Goal: Task Accomplishment & Management: Manage account settings

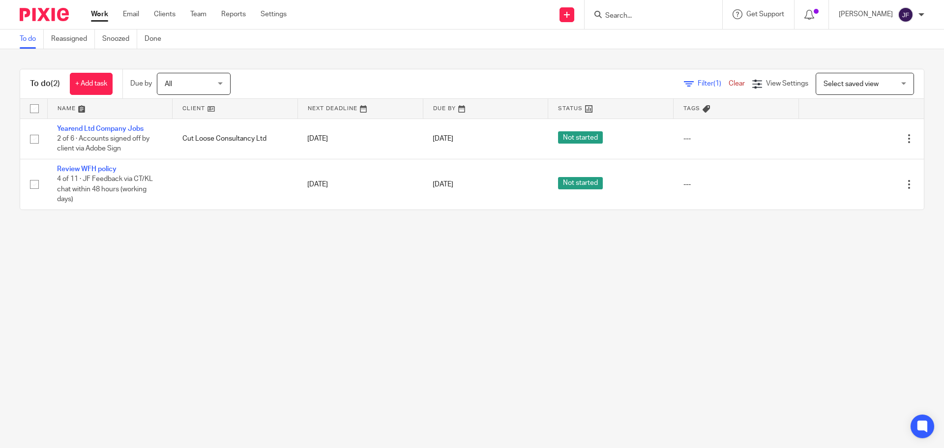
click at [638, 17] on input "Search" at bounding box center [649, 16] width 89 height 9
type input "rev"
click at [103, 82] on link "+ Add task" at bounding box center [91, 84] width 43 height 22
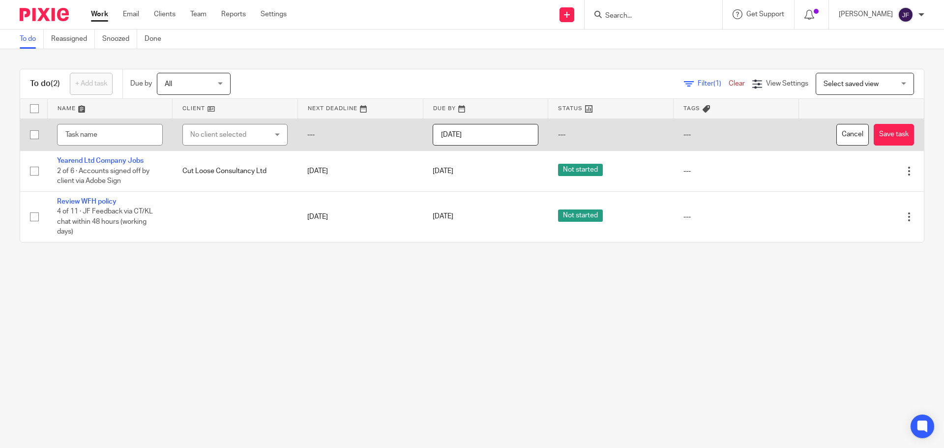
click at [198, 128] on div "No client selected" at bounding box center [229, 134] width 78 height 21
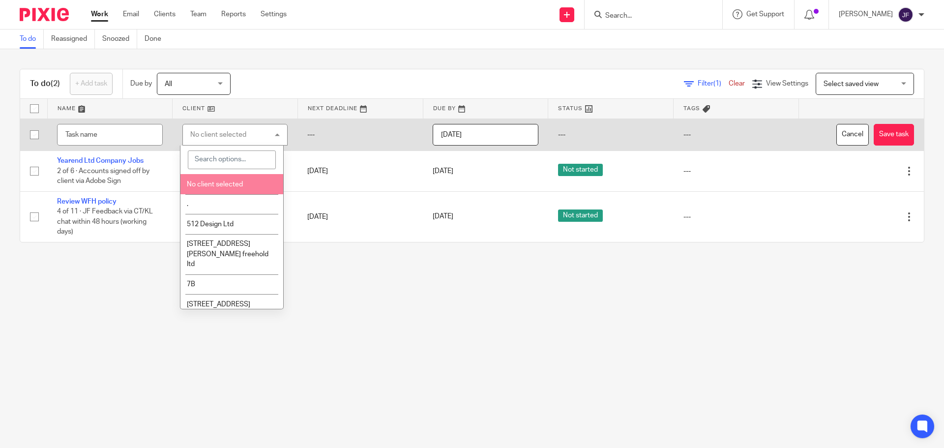
click at [203, 184] on span "No client selected" at bounding box center [215, 184] width 56 height 7
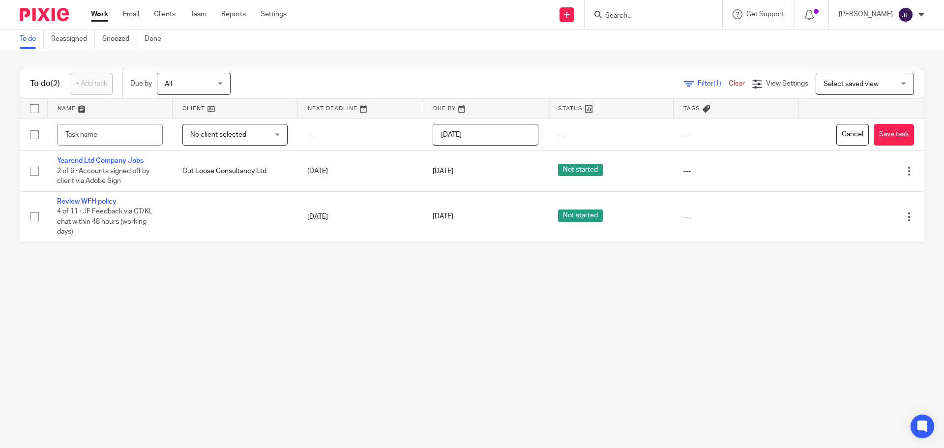
click at [625, 22] on div at bounding box center [654, 14] width 138 height 29
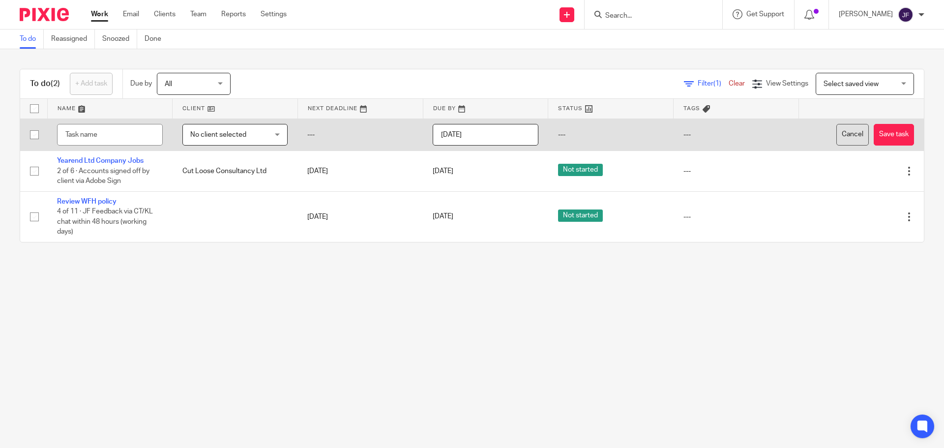
click at [837, 132] on button "Cancel" at bounding box center [853, 135] width 32 height 22
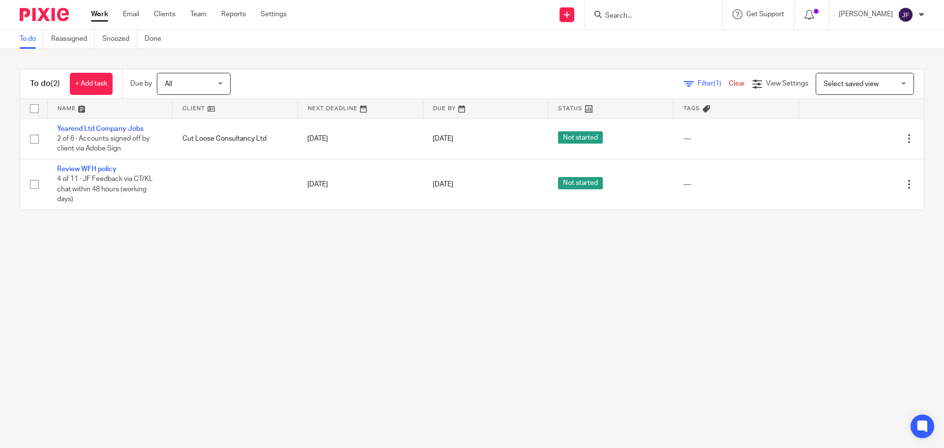
click at [670, 18] on input "Search" at bounding box center [649, 16] width 89 height 9
type input "employee"
click at [689, 52] on link at bounding box center [699, 42] width 193 height 23
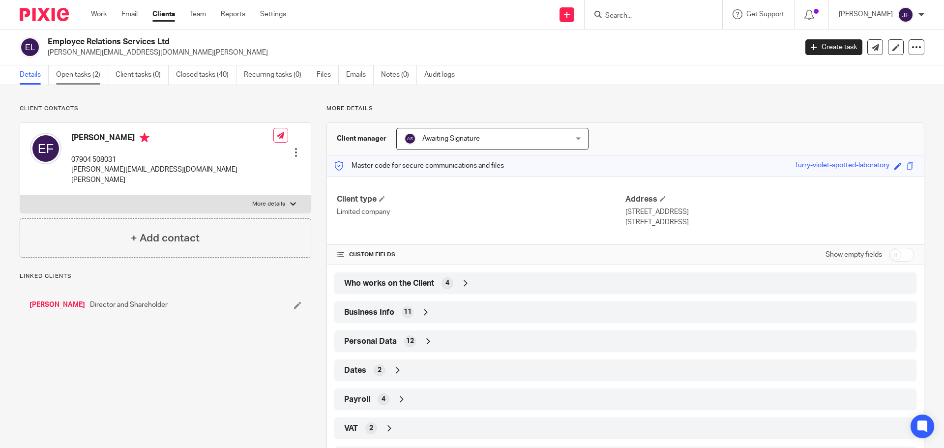
click at [76, 75] on link "Open tasks (2)" at bounding box center [82, 74] width 52 height 19
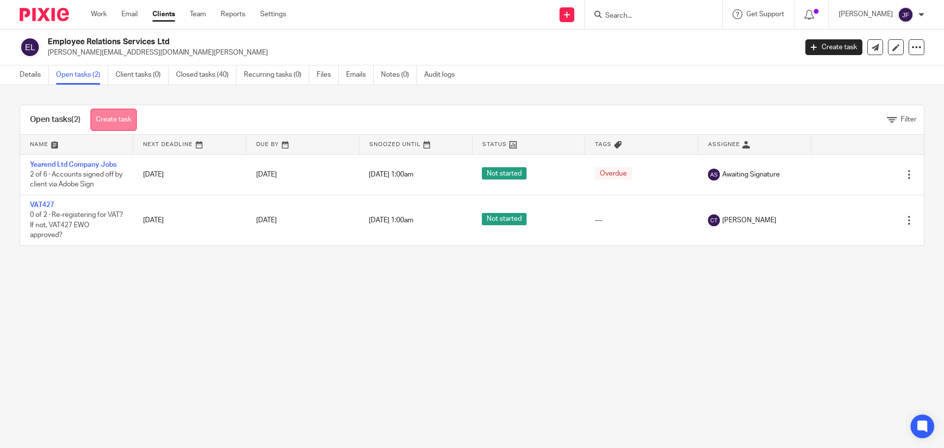
click at [112, 119] on link "Create task" at bounding box center [114, 120] width 46 height 22
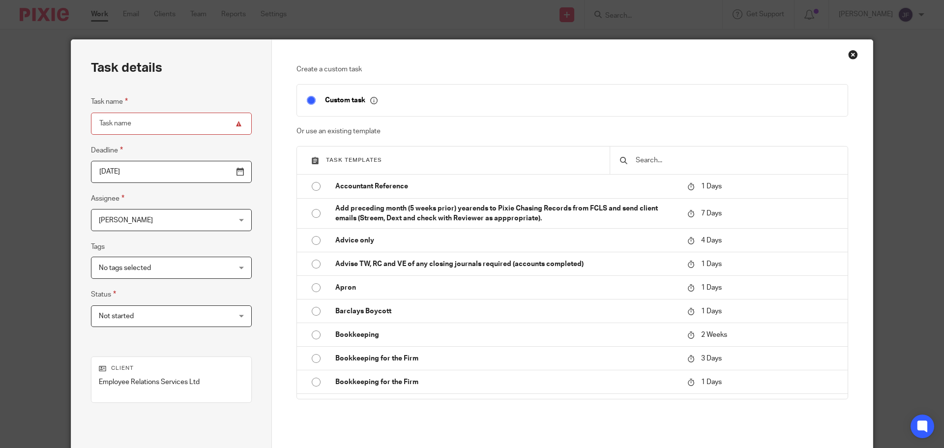
click at [653, 157] on input "text" at bounding box center [736, 160] width 203 height 11
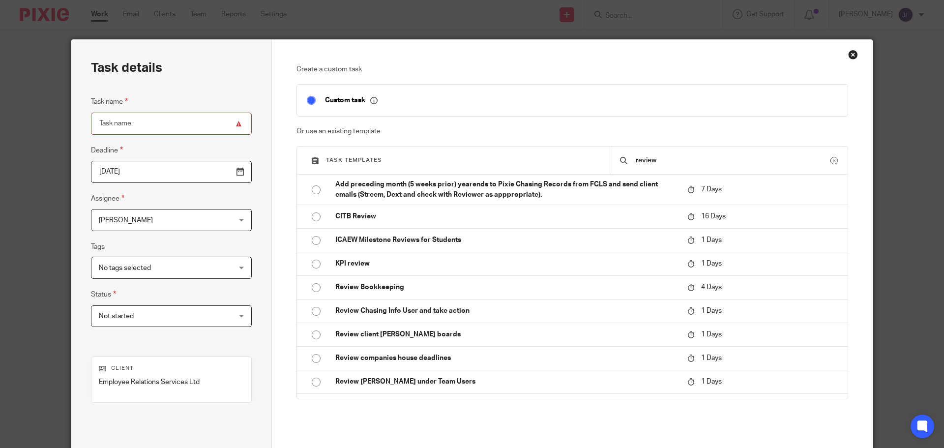
click at [651, 157] on div "review" at bounding box center [729, 161] width 238 height 28
click at [647, 159] on input "review" at bounding box center [733, 160] width 196 height 11
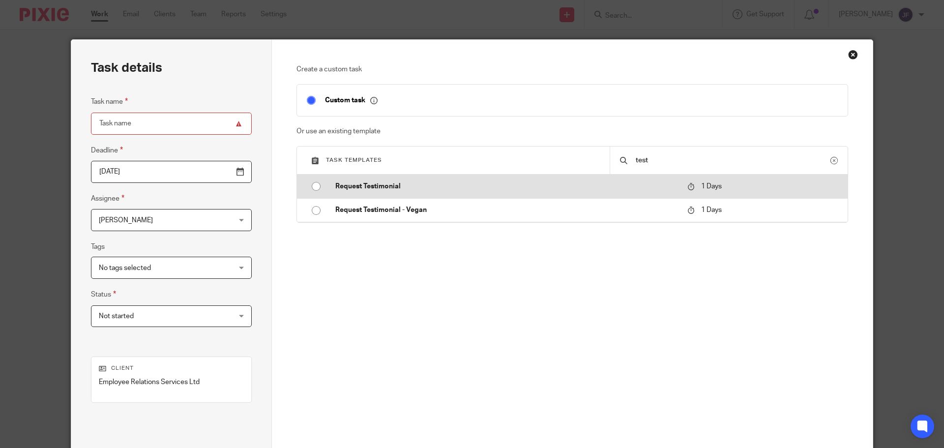
type input "test"
click at [380, 180] on td "Request Testimonial" at bounding box center [504, 187] width 357 height 24
type input "2025-08-12"
type input "Request Testimonial"
checkbox input "false"
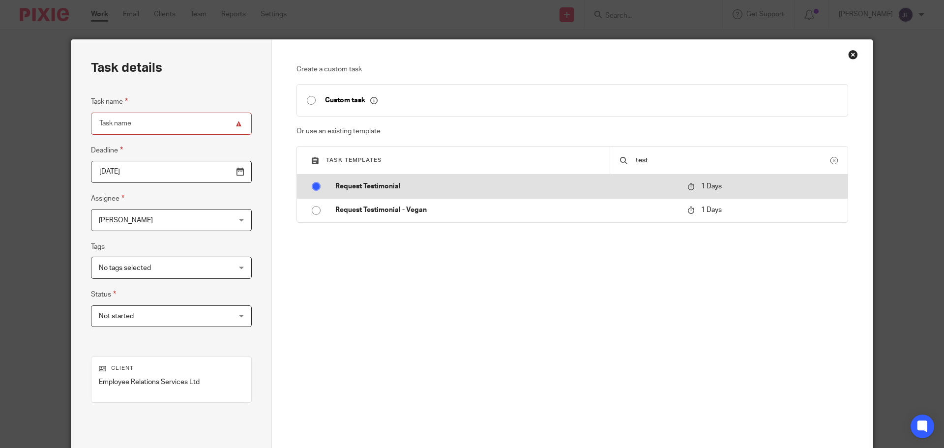
radio input "true"
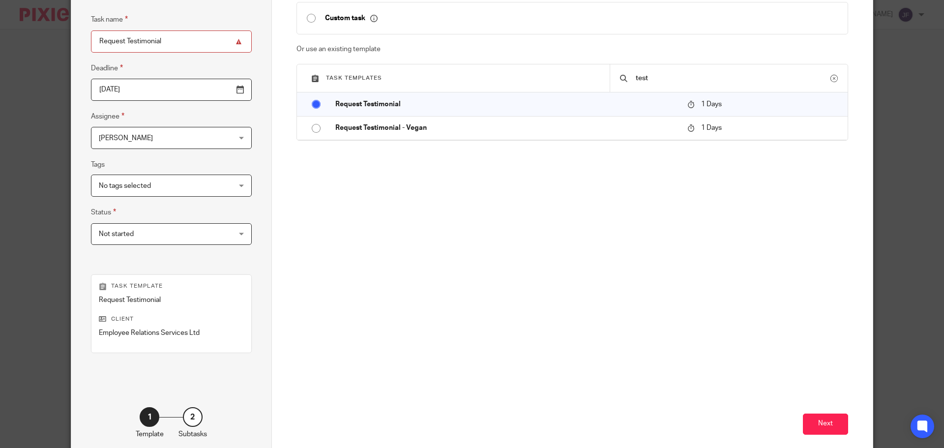
scroll to position [133, 0]
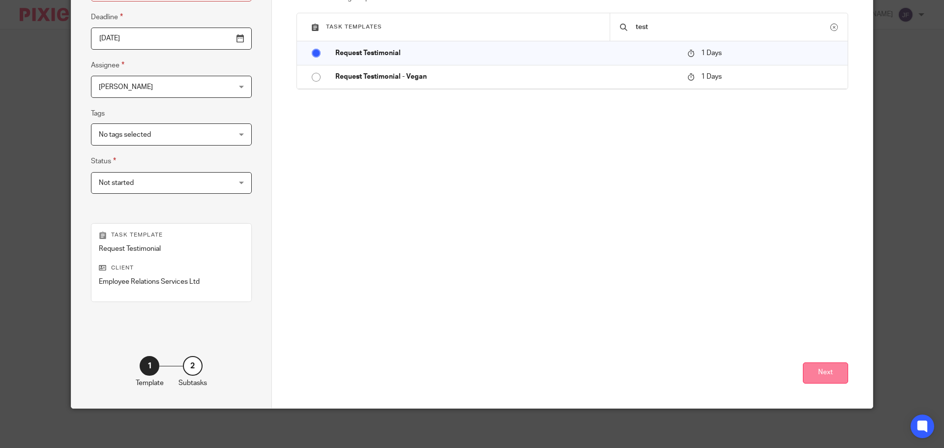
click at [814, 380] on button "Next" at bounding box center [825, 373] width 45 height 21
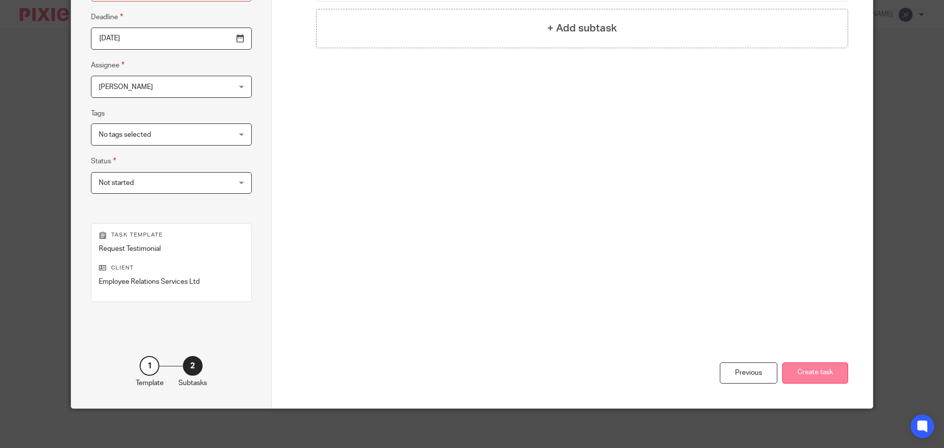
click at [815, 371] on button "Create task" at bounding box center [816, 373] width 66 height 21
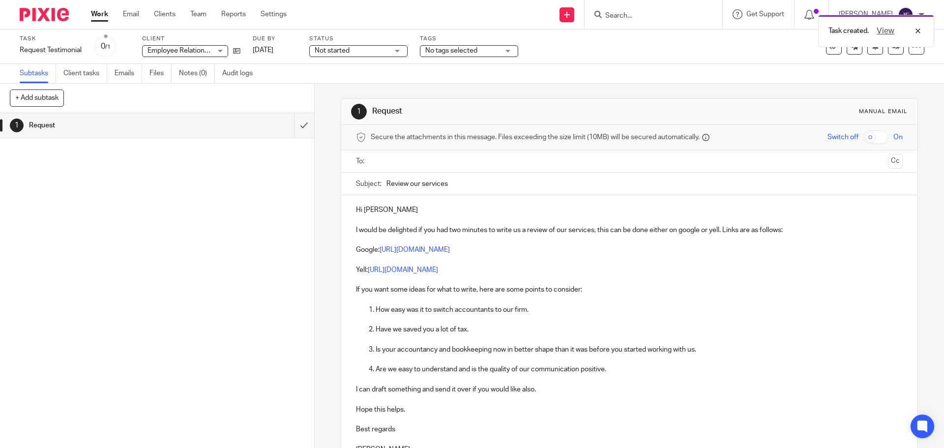
drag, startPoint x: 430, startPoint y: 251, endPoint x: 567, endPoint y: 250, distance: 136.8
click at [600, 251] on p "Google: https://g.page/r/CZzz0GuJUalYEAg/review?rc" at bounding box center [629, 250] width 547 height 10
drag, startPoint x: 526, startPoint y: 249, endPoint x: 378, endPoint y: 252, distance: 148.1
click at [378, 252] on p "Google: https://g.page/r/CZzz0GuJUalYEAg/review?rc" at bounding box center [629, 250] width 547 height 10
copy link "[URL][DOMAIN_NAME]"
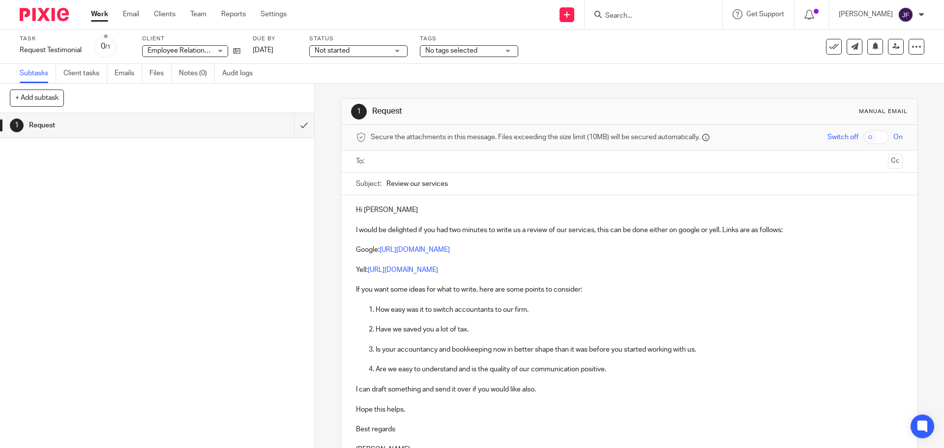
click at [39, 273] on div "1 Request" at bounding box center [157, 280] width 314 height 335
click at [829, 46] on icon at bounding box center [834, 47] width 10 height 10
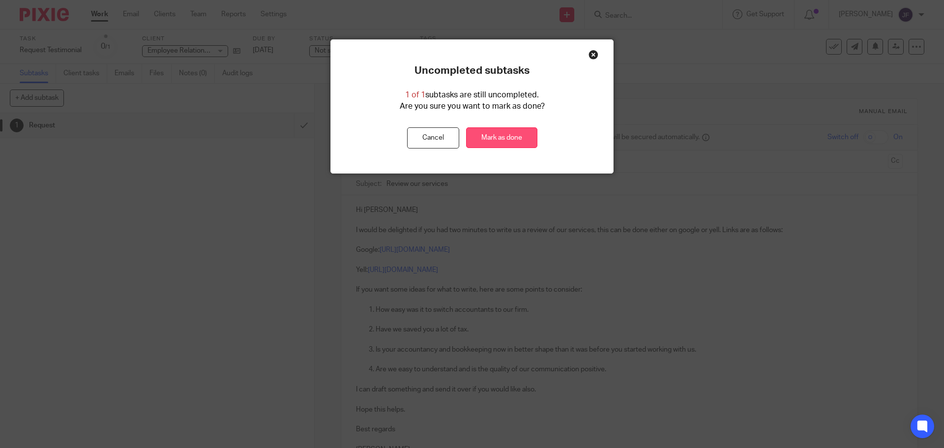
click at [513, 132] on link "Mark as done" at bounding box center [501, 137] width 71 height 21
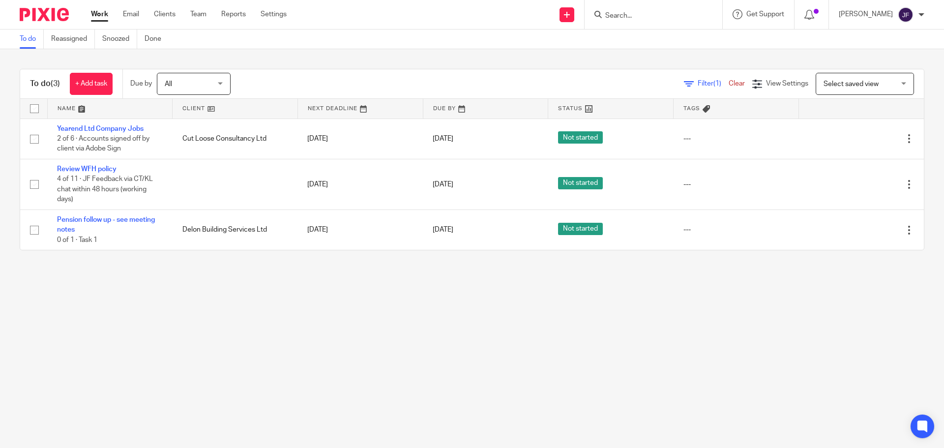
click at [645, 13] on input "Search" at bounding box center [649, 16] width 89 height 9
click at [90, 91] on link "+ Add task" at bounding box center [91, 84] width 43 height 22
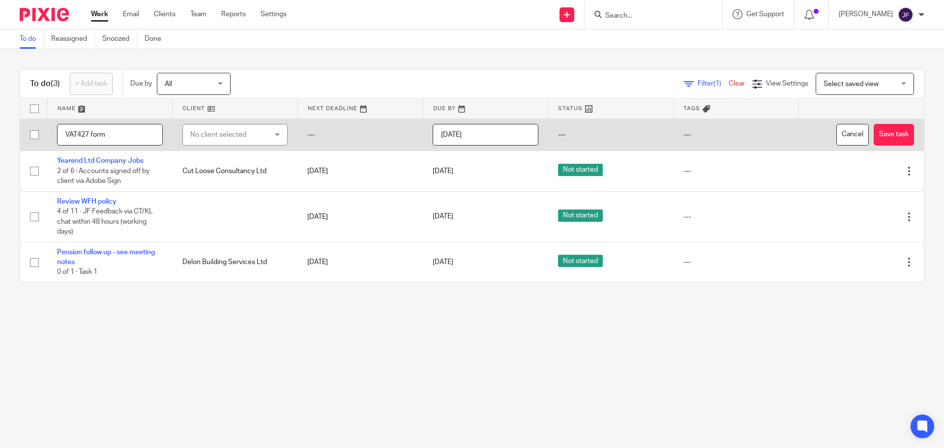
type input "VAT427 form"
click at [232, 135] on div "No client selected" at bounding box center [229, 134] width 78 height 21
type input "emplo"
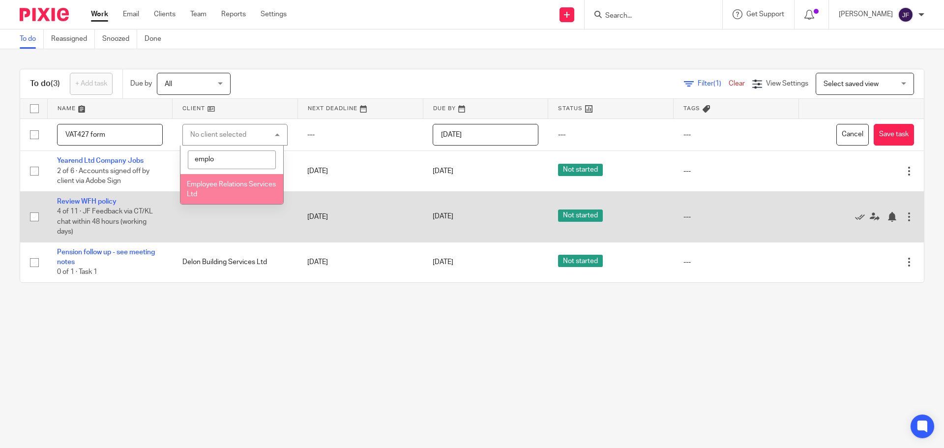
click at [243, 194] on li "Employee Relations Services Ltd" at bounding box center [232, 189] width 102 height 30
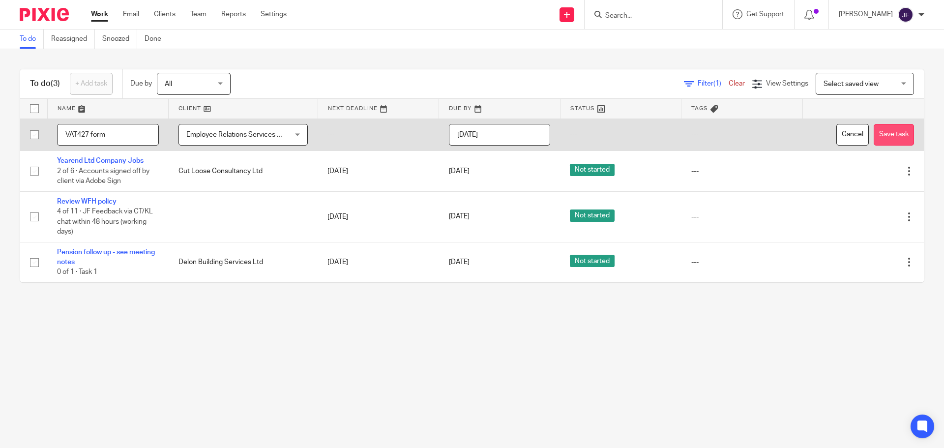
click at [875, 133] on button "Save task" at bounding box center [894, 135] width 40 height 22
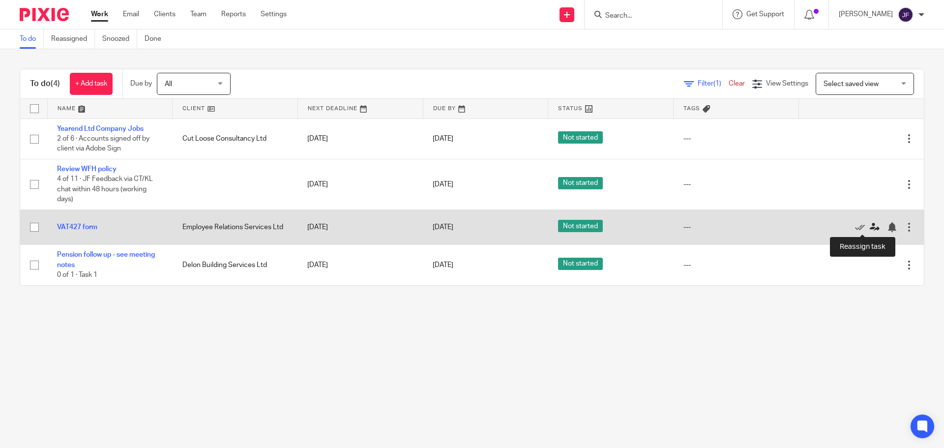
click at [870, 229] on icon at bounding box center [875, 227] width 10 height 10
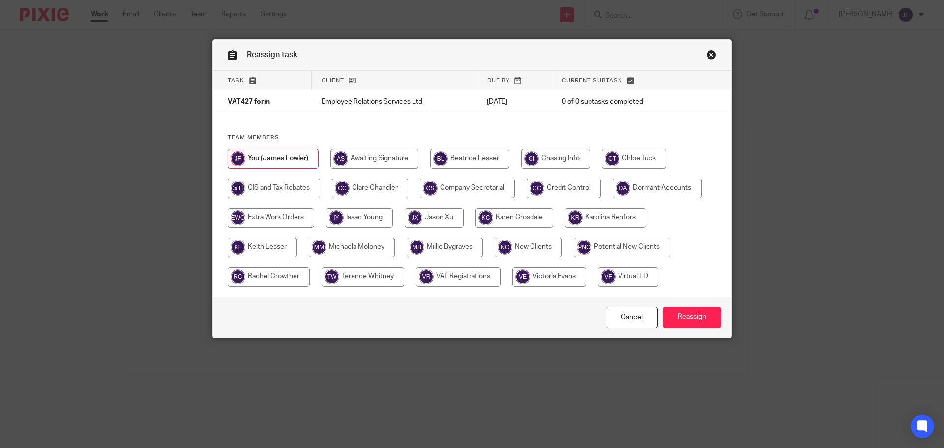
click at [603, 155] on input "radio" at bounding box center [634, 159] width 64 height 20
radio input "true"
click at [679, 313] on input "Reassign" at bounding box center [692, 317] width 59 height 21
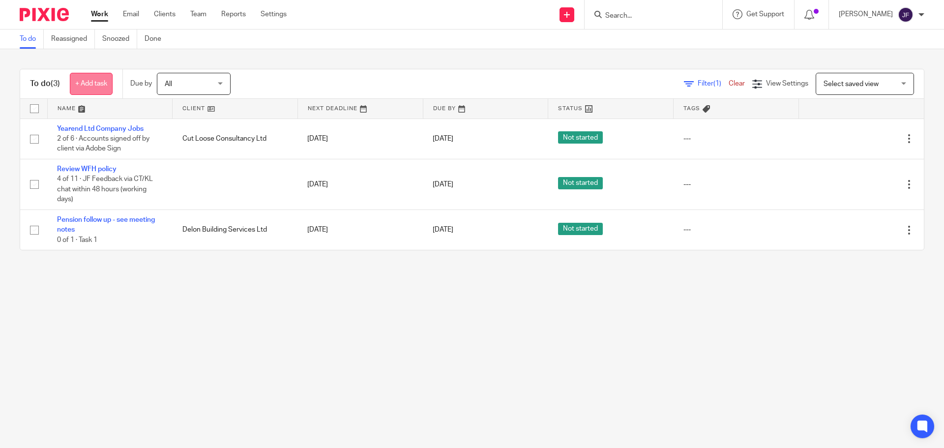
click at [107, 80] on link "+ Add task" at bounding box center [91, 84] width 43 height 22
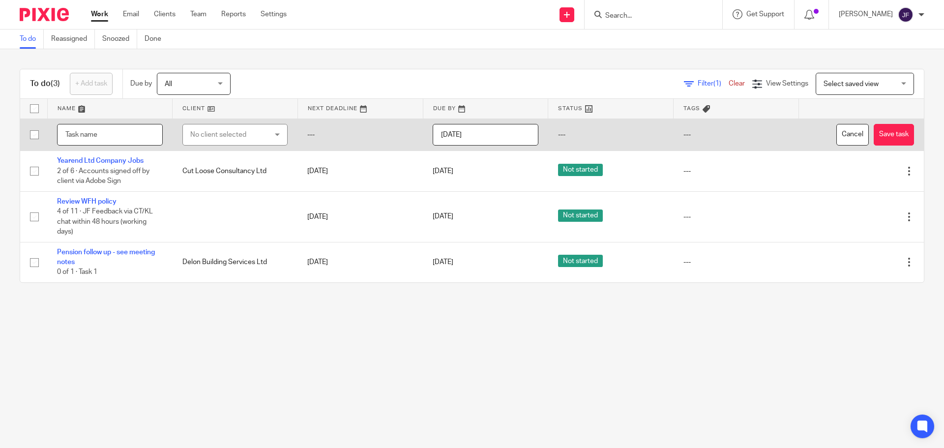
click at [109, 128] on input "text" at bounding box center [110, 135] width 106 height 22
type input "PT rebate"
click at [199, 139] on div "No client selected" at bounding box center [229, 134] width 78 height 21
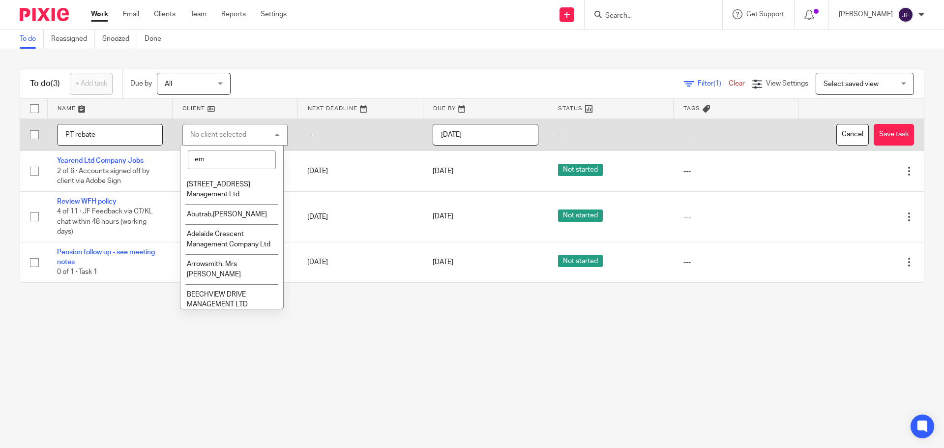
type input "e"
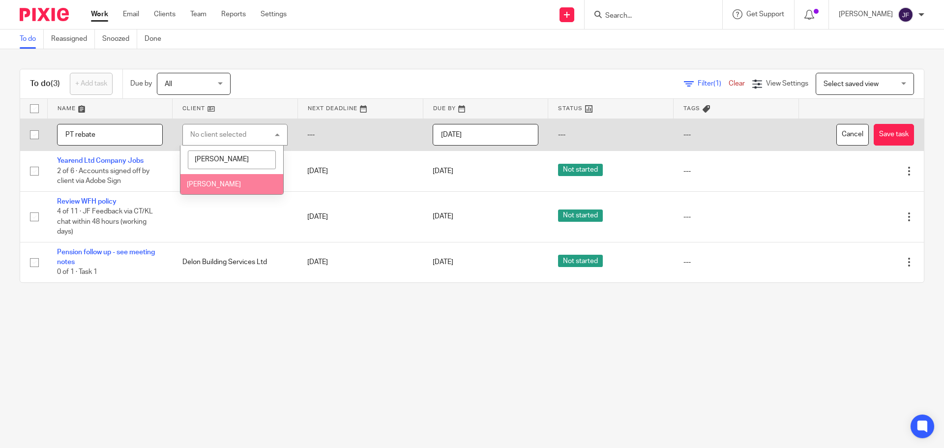
type input "emma fa"
click at [226, 188] on li "[PERSON_NAME]" at bounding box center [232, 184] width 102 height 20
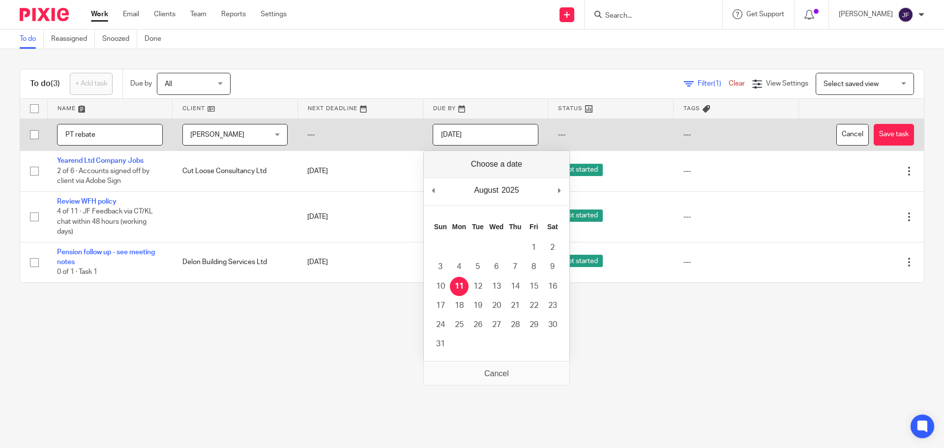
click at [497, 138] on input "[DATE]" at bounding box center [486, 135] width 106 height 22
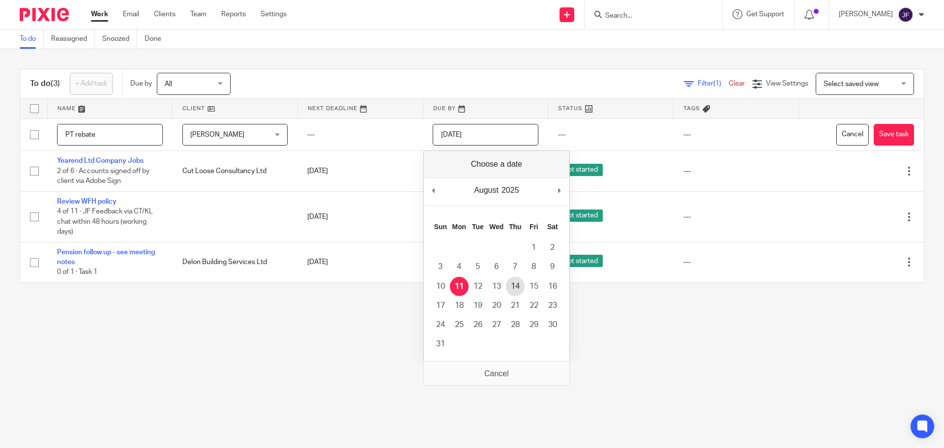
type input "2025-08-14"
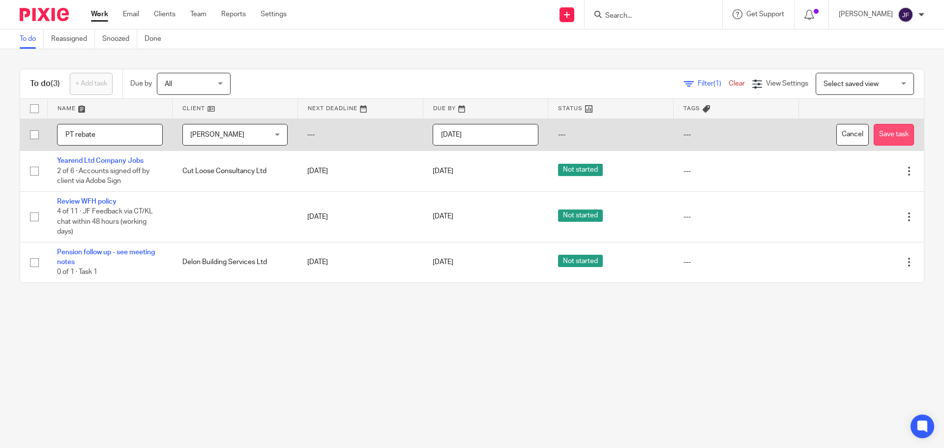
click at [880, 130] on button "Save task" at bounding box center [894, 135] width 40 height 22
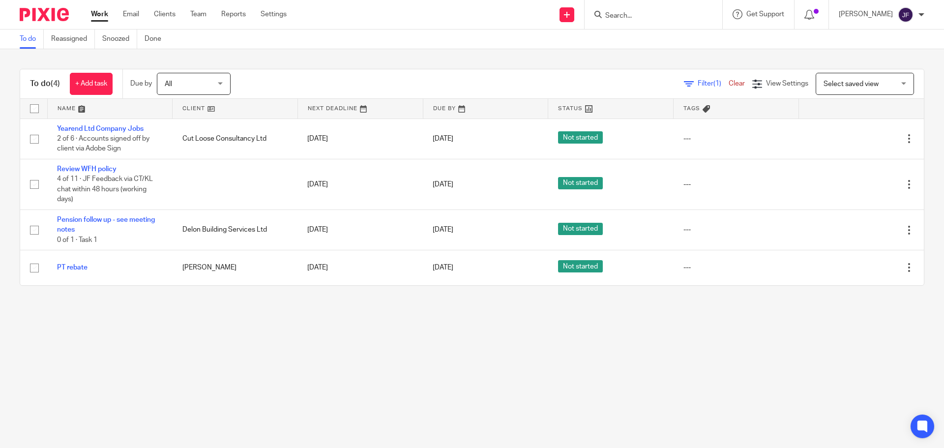
click at [24, 11] on img at bounding box center [44, 14] width 49 height 13
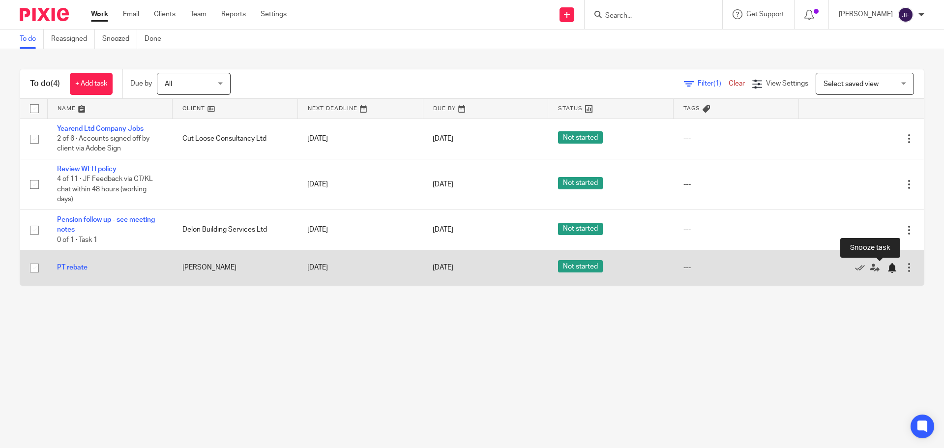
click at [887, 267] on div at bounding box center [892, 268] width 10 height 10
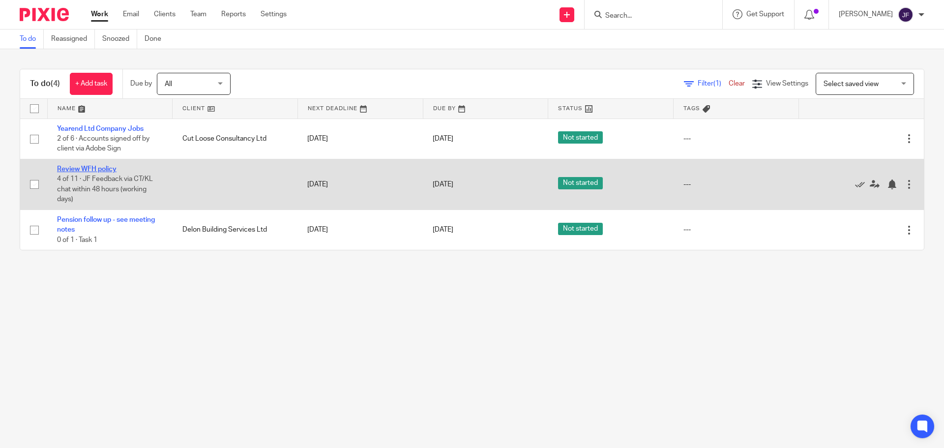
click at [102, 168] on link "Review WFH policy" at bounding box center [87, 169] width 60 height 7
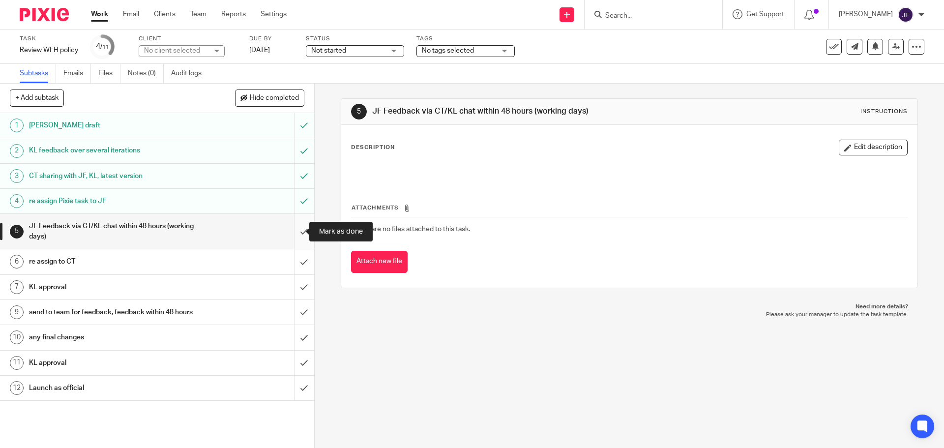
click at [296, 235] on input "submit" at bounding box center [157, 231] width 314 height 35
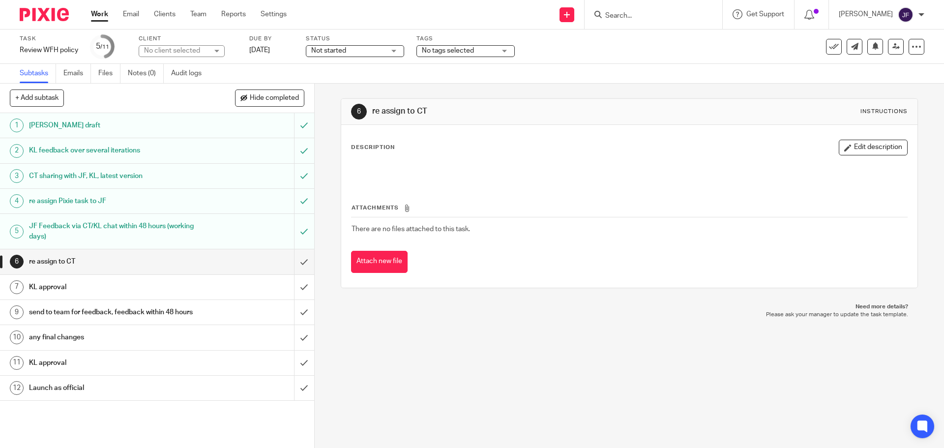
click at [46, 19] on img at bounding box center [44, 14] width 49 height 13
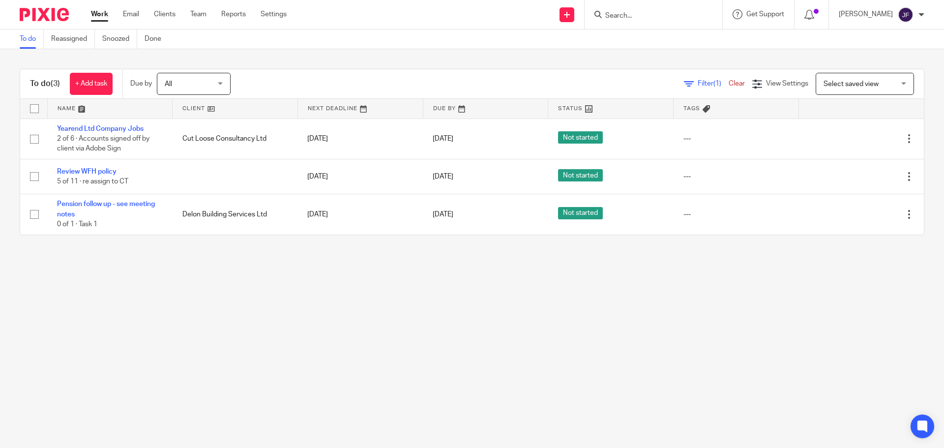
click at [681, 14] on input "Search" at bounding box center [649, 16] width 89 height 9
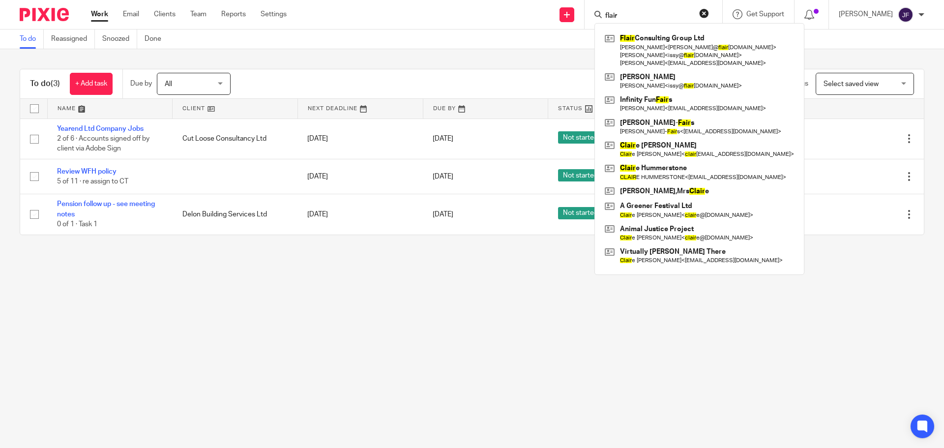
type input "flair"
click at [679, 87] on link at bounding box center [700, 81] width 194 height 23
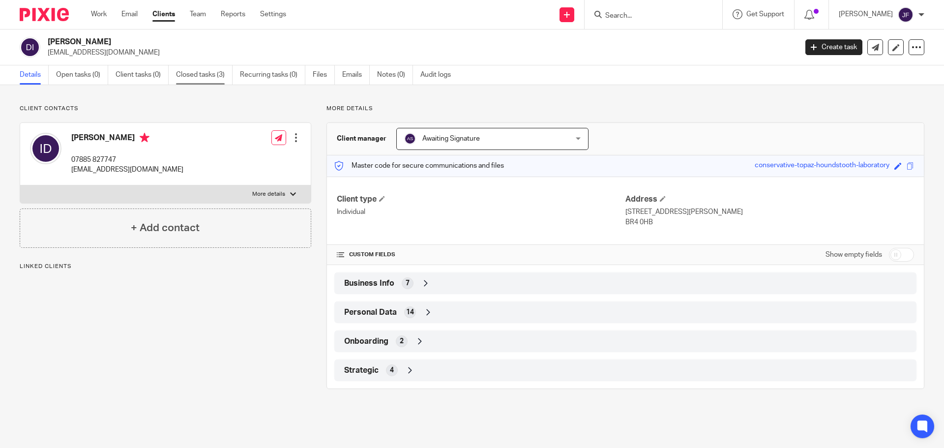
click at [219, 71] on link "Closed tasks (3)" at bounding box center [204, 74] width 57 height 19
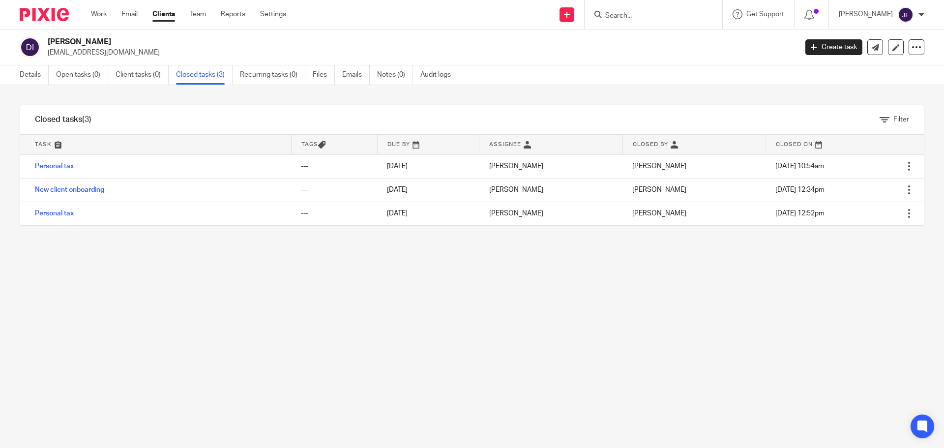
click at [57, 12] on img at bounding box center [44, 14] width 49 height 13
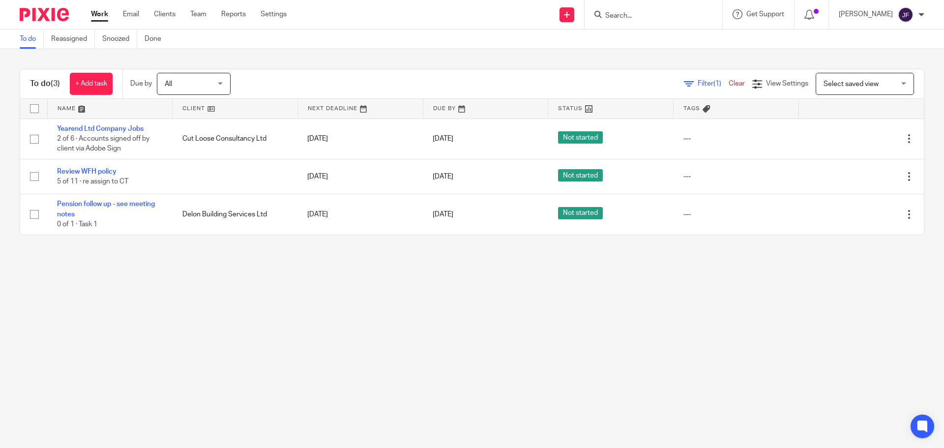
click at [630, 16] on input "Search" at bounding box center [649, 16] width 89 height 9
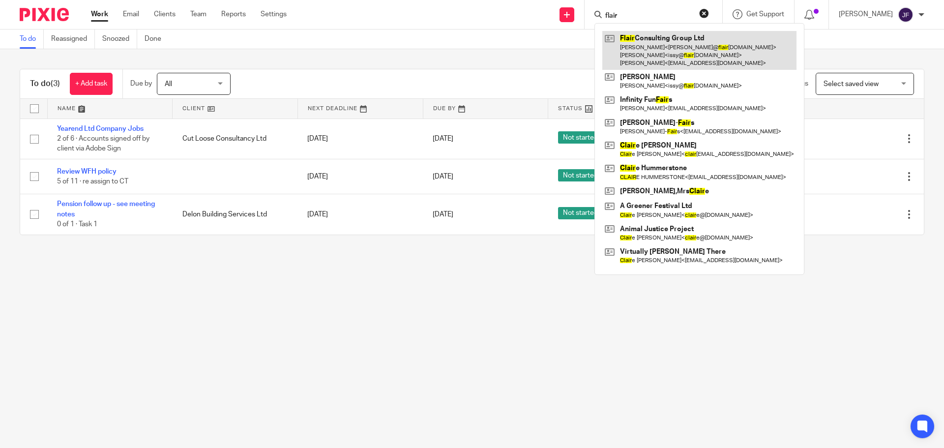
type input "flair"
click at [693, 43] on link at bounding box center [700, 50] width 194 height 39
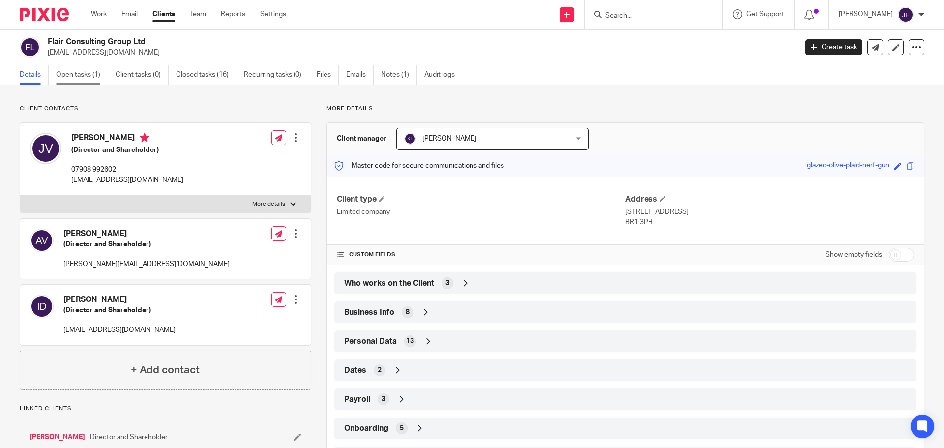
click at [69, 68] on link "Open tasks (1)" at bounding box center [82, 74] width 52 height 19
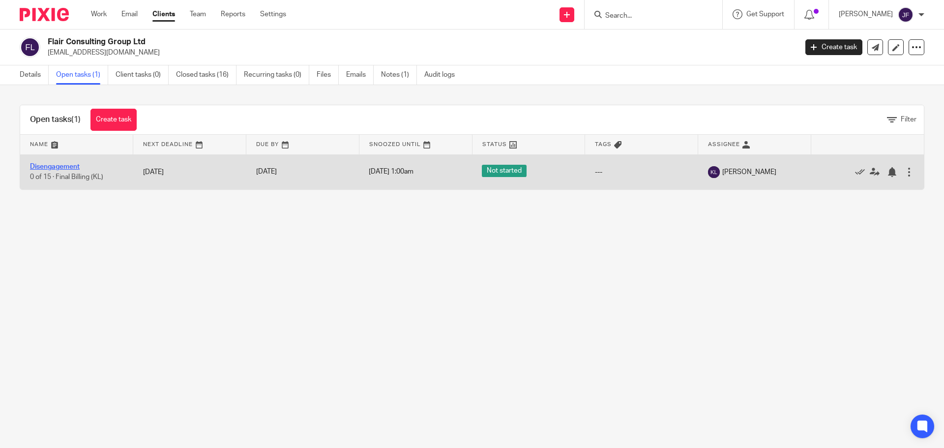
click at [53, 165] on link "Disengagement" at bounding box center [55, 166] width 50 height 7
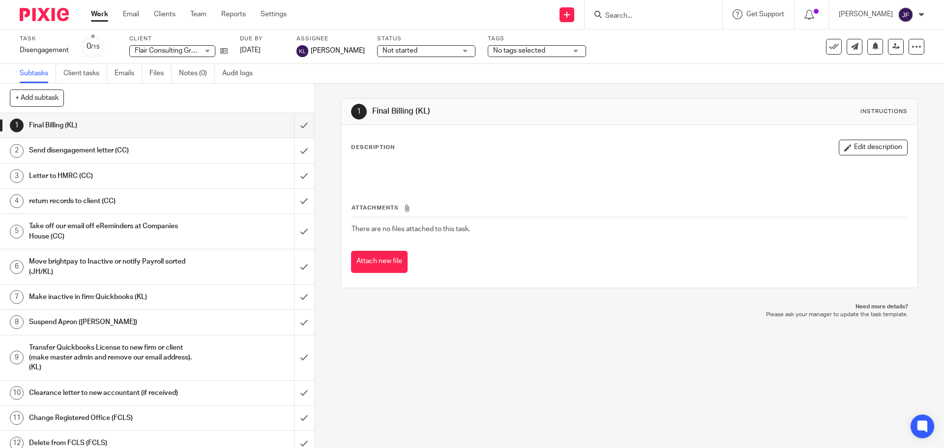
click at [56, 19] on img at bounding box center [44, 14] width 49 height 13
